Goal: Task Accomplishment & Management: Manage account settings

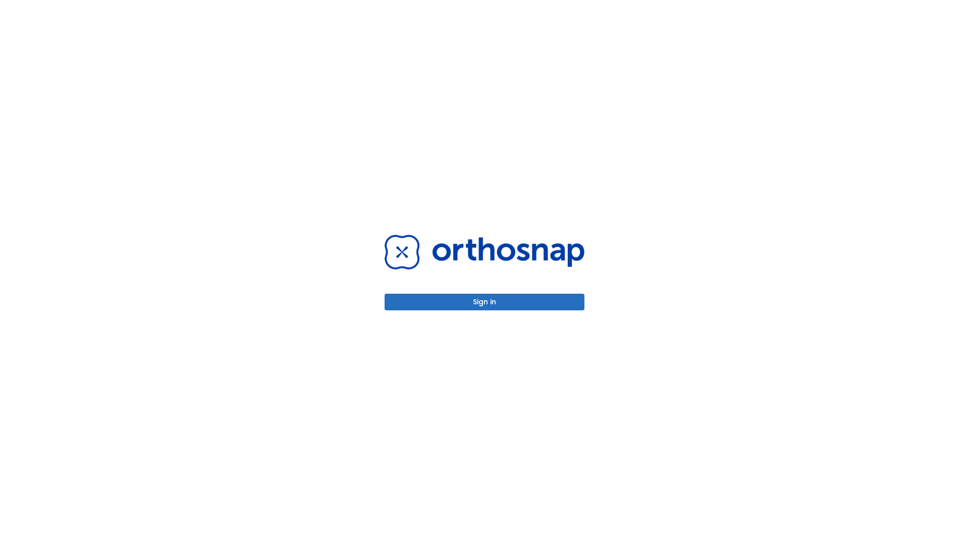
click at [485, 302] on button "Sign in" at bounding box center [485, 302] width 200 height 17
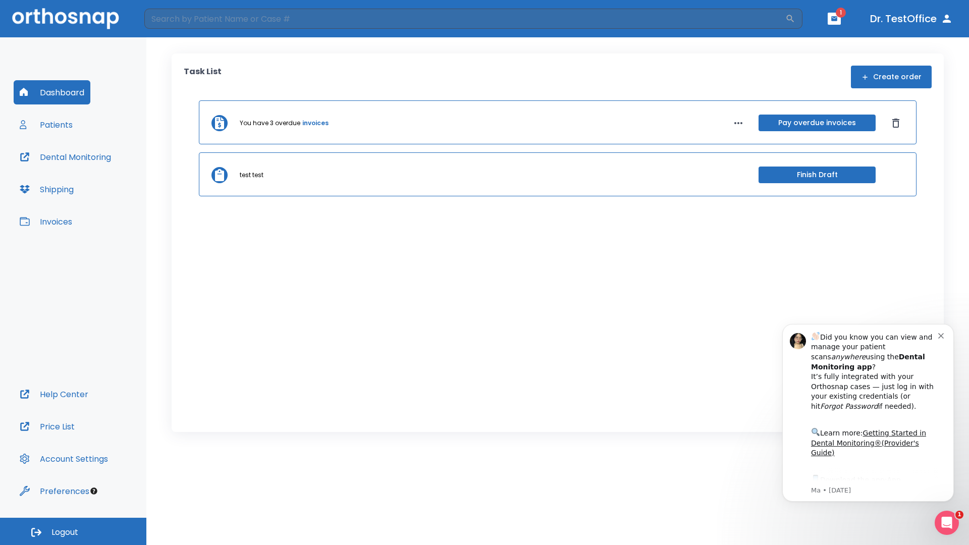
click at [73, 532] on span "Logout" at bounding box center [64, 532] width 27 height 11
